Goal: Task Accomplishment & Management: Manage account settings

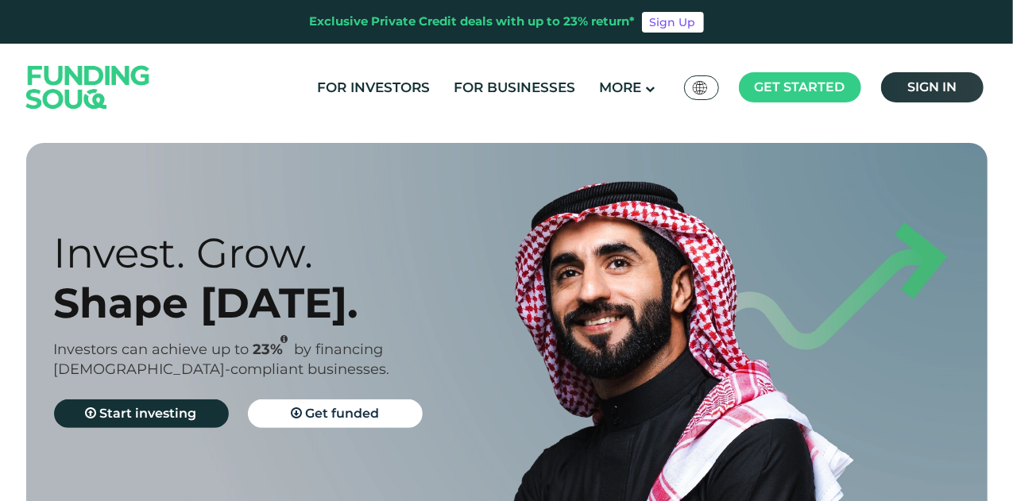
click at [907, 84] on span "Sign in" at bounding box center [931, 86] width 49 height 15
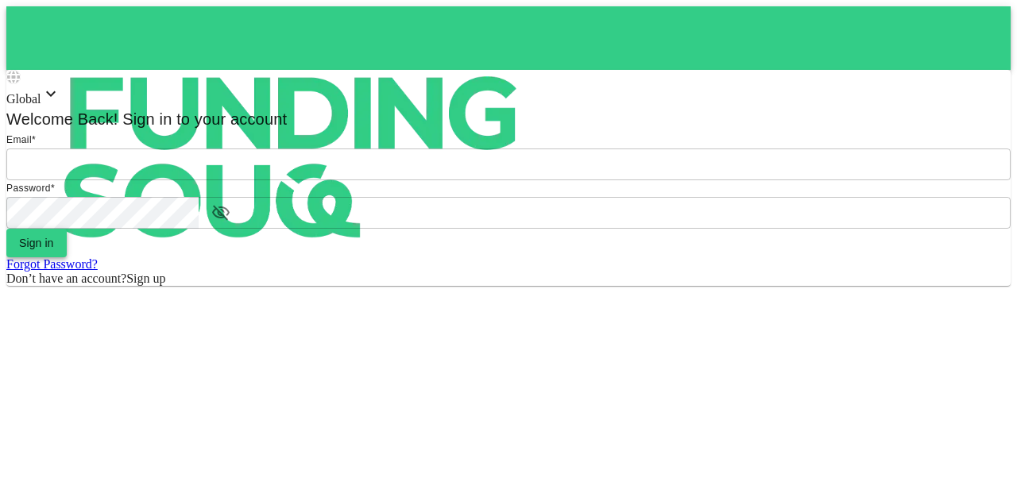
type input "mohanad.y.yasin@hotmail.com"
click at [67, 257] on button "Sign in" at bounding box center [36, 243] width 60 height 29
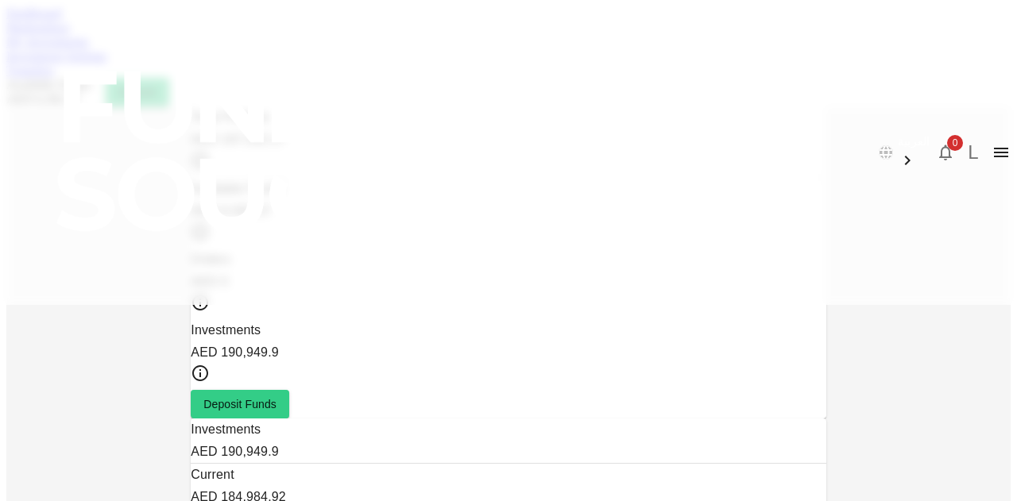
click at [70, 34] on link "Marketplace" at bounding box center [38, 28] width 64 height 14
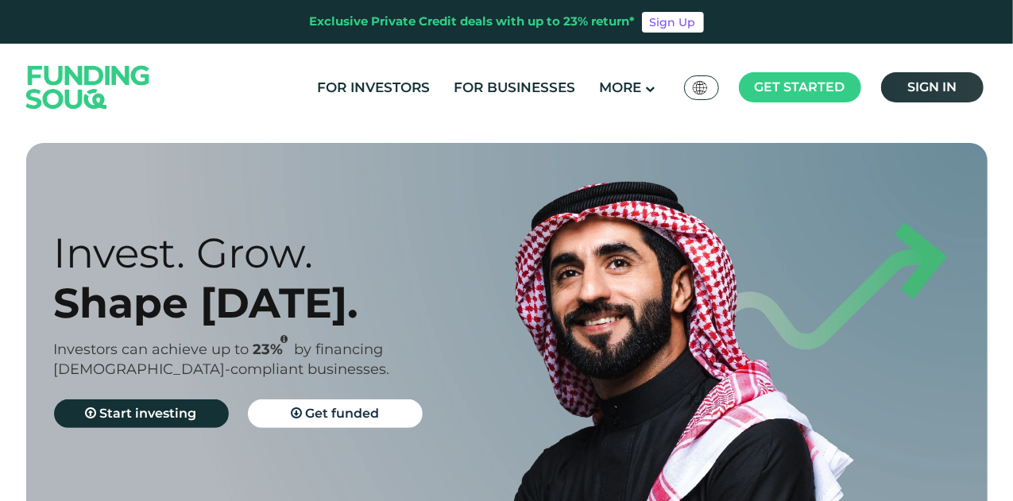
click at [956, 75] on link "Sign in" at bounding box center [932, 87] width 102 height 30
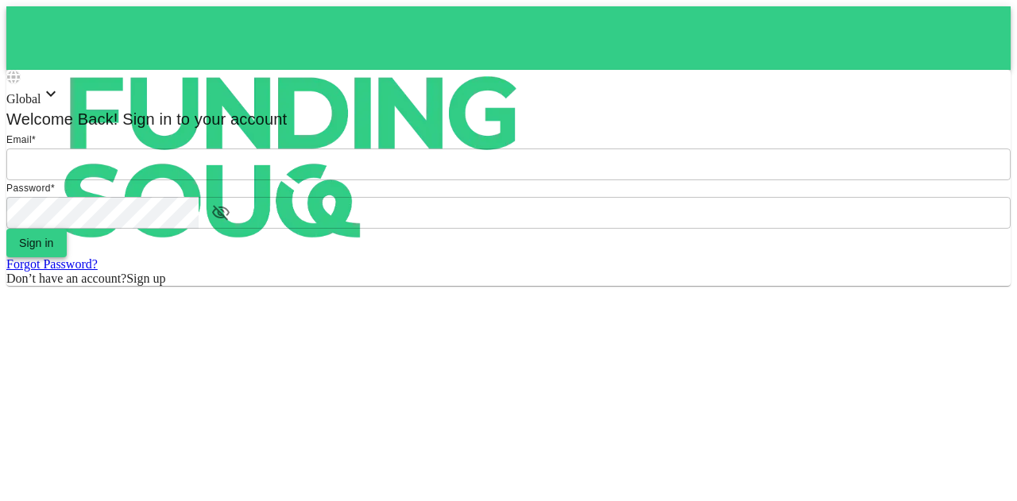
type input "mohanad.y.yasin@hotmail.com"
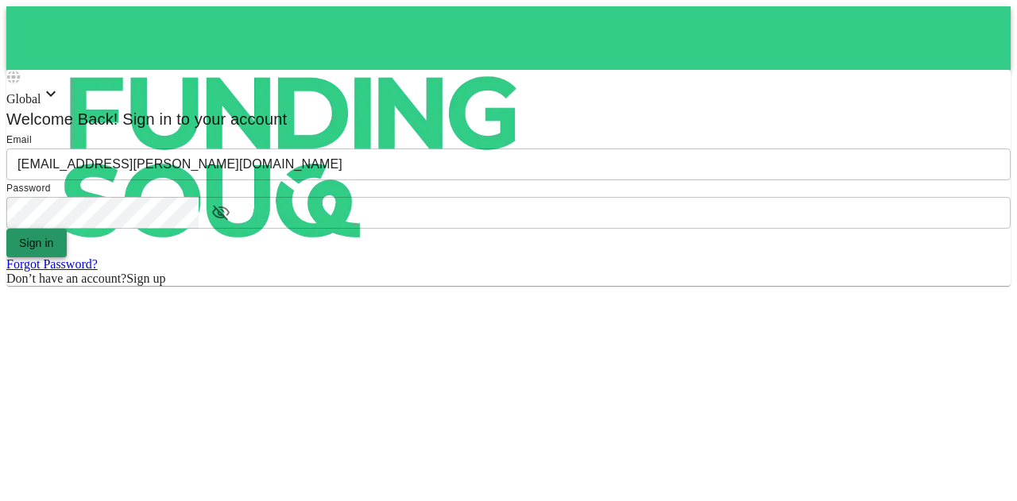
click at [67, 257] on button "Sign in" at bounding box center [36, 243] width 60 height 29
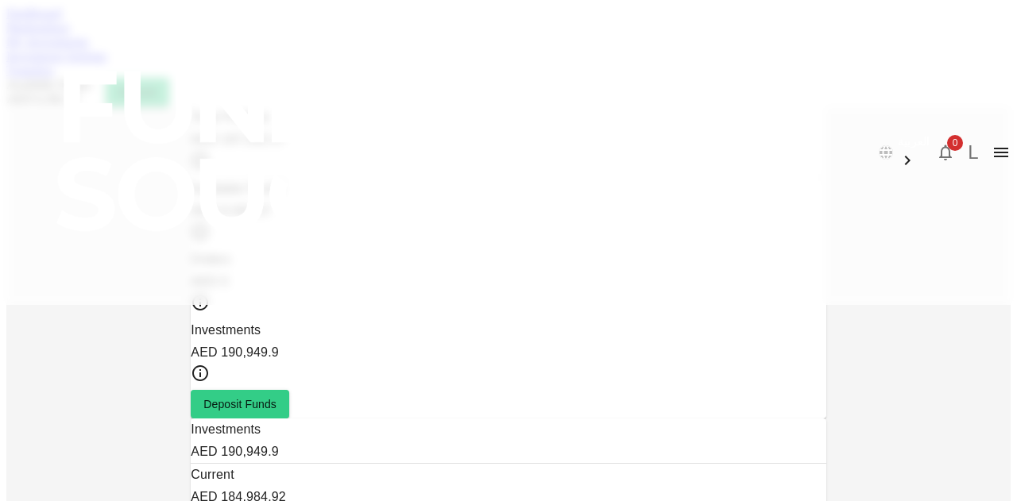
scroll to position [79, 0]
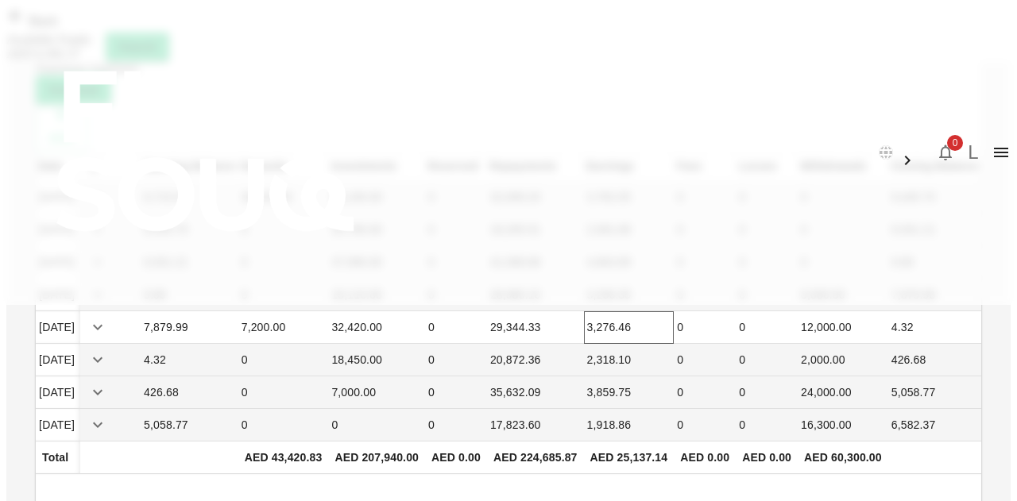
scroll to position [71, 0]
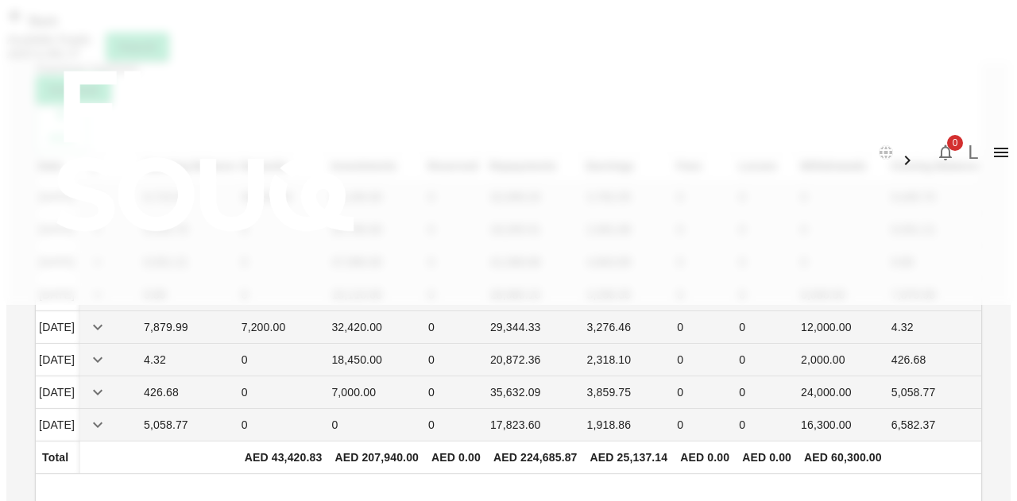
click at [658, 448] on div "AED 25,137.14" at bounding box center [629, 457] width 78 height 19
drag, startPoint x: 48, startPoint y: 56, endPoint x: 78, endPoint y: 84, distance: 41.0
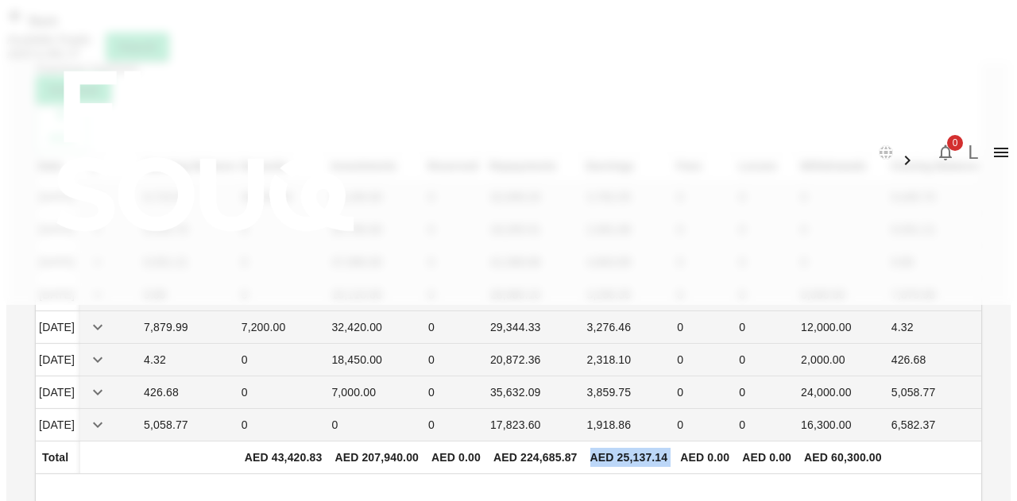
click at [48, 56] on img at bounding box center [286, 151] width 572 height 302
click at [58, 28] on span "Back" at bounding box center [41, 21] width 33 height 14
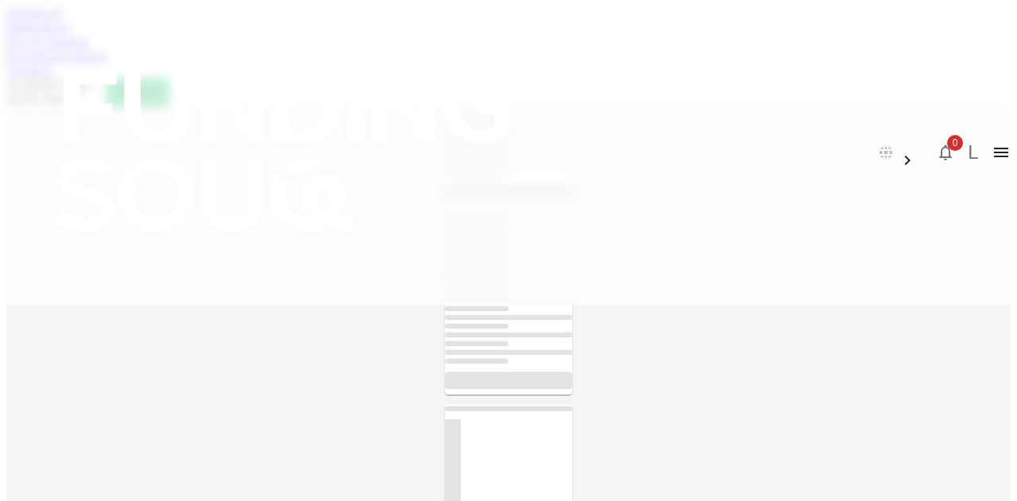
click at [70, 34] on link "Marketplace" at bounding box center [38, 28] width 64 height 14
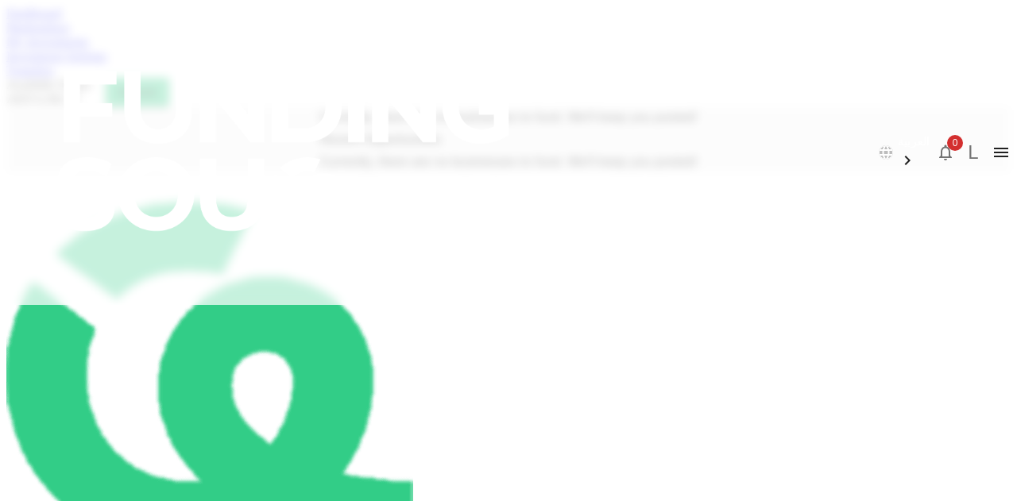
click at [89, 48] on link "My Investments" at bounding box center [47, 42] width 83 height 14
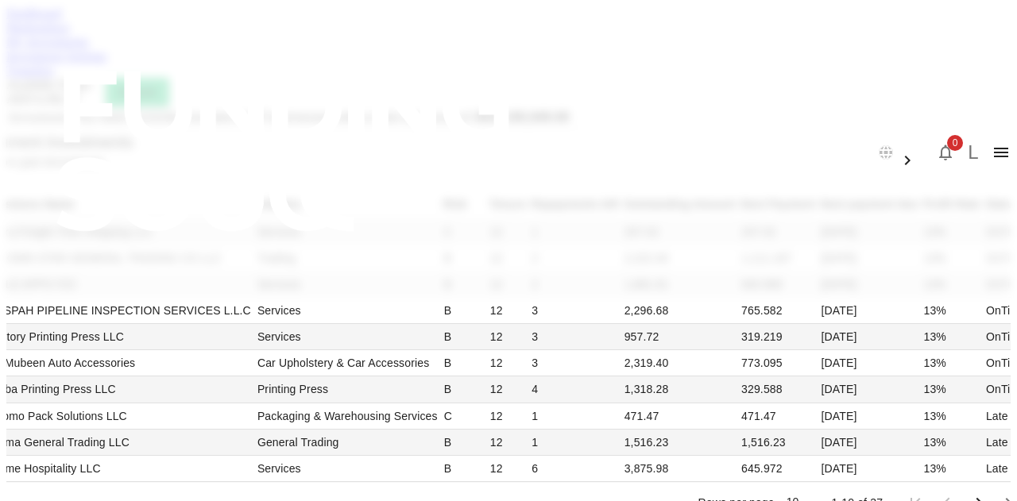
click at [107, 63] on link "Investment Settings" at bounding box center [56, 56] width 101 height 14
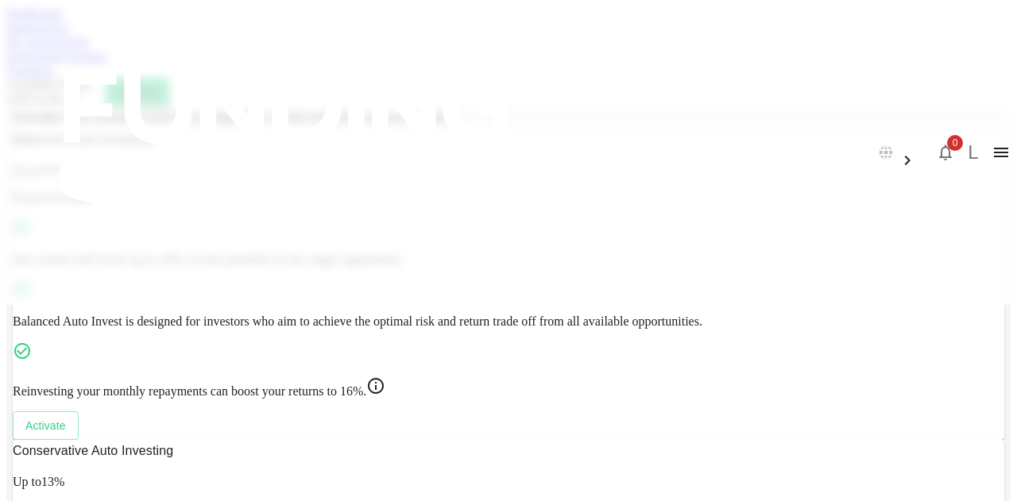
click at [351, 64] on div "Investment Settings" at bounding box center [508, 56] width 1004 height 14
click at [89, 48] on link "My Investments" at bounding box center [47, 42] width 83 height 14
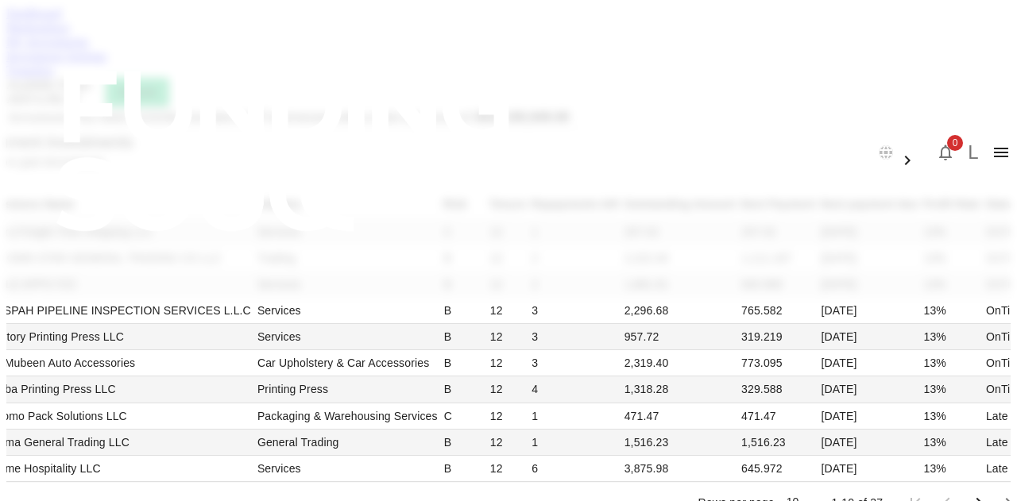
click at [107, 63] on link "Investment Settings" at bounding box center [56, 56] width 101 height 14
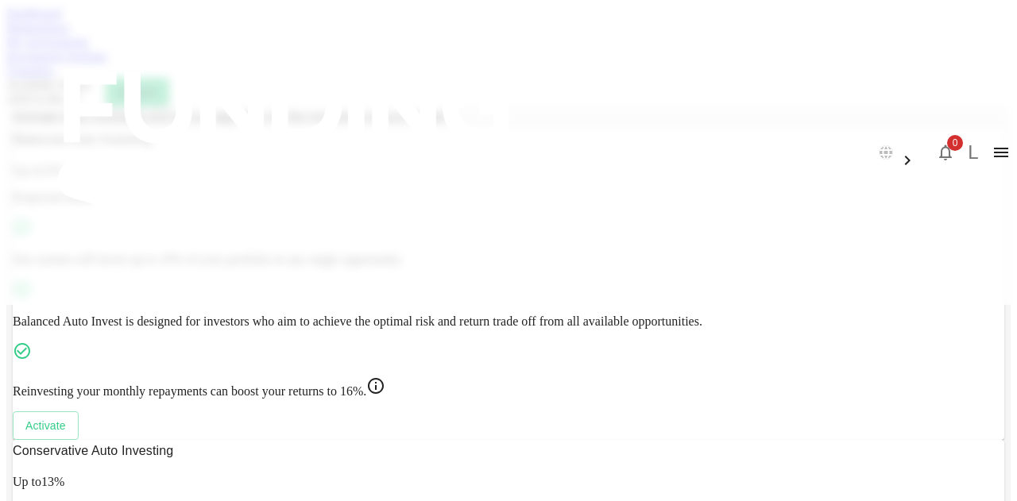
click at [54, 77] on link "Transfers" at bounding box center [30, 71] width 48 height 14
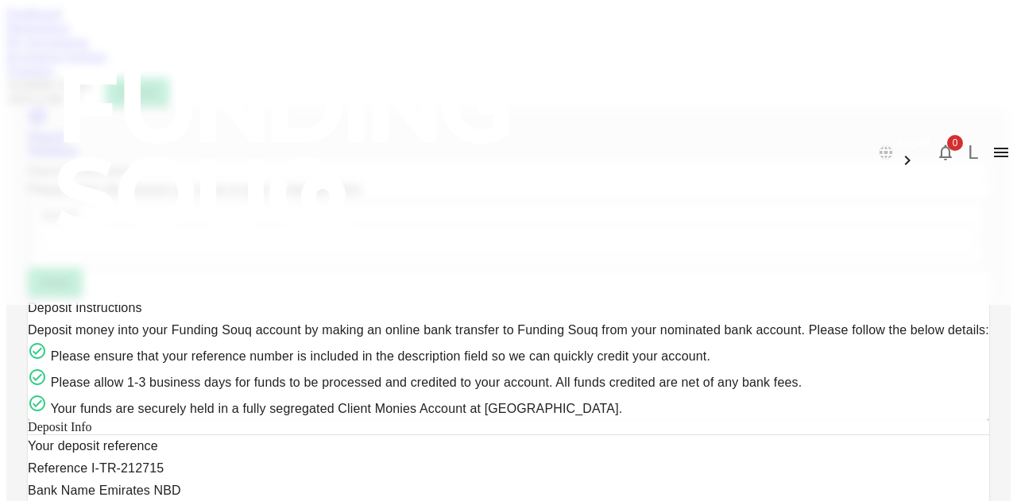
click at [61, 20] on link "Dashboard" at bounding box center [33, 13] width 55 height 14
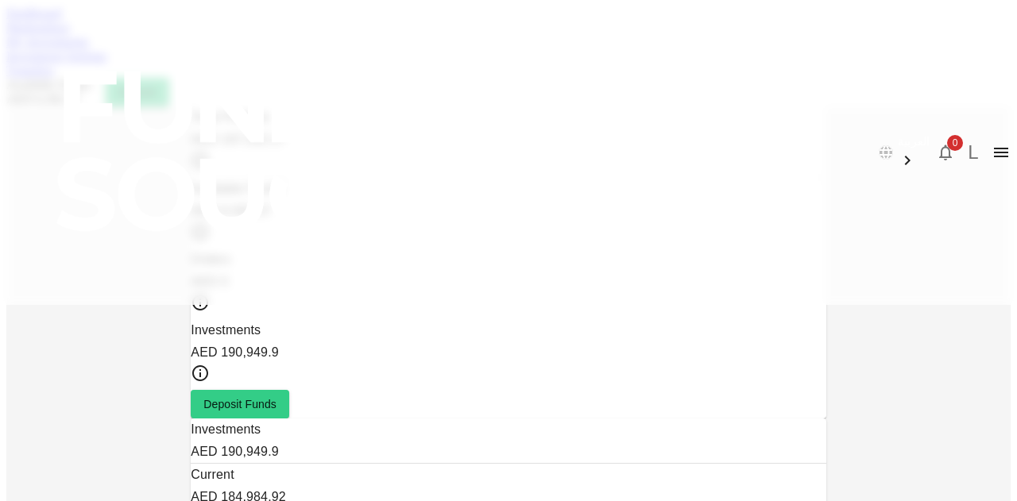
click at [107, 63] on link "Investment Settings" at bounding box center [56, 56] width 101 height 14
